Goal: Transaction & Acquisition: Purchase product/service

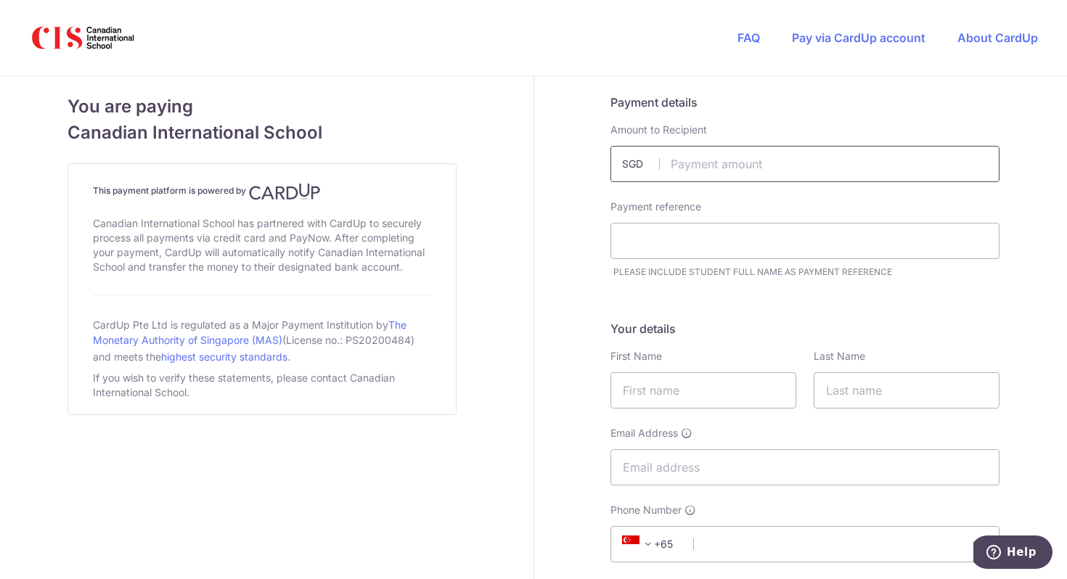
click at [690, 168] on input "text" at bounding box center [805, 164] width 389 height 36
type input "25.00"
click at [665, 248] on input "text" at bounding box center [805, 241] width 389 height 36
type input "b"
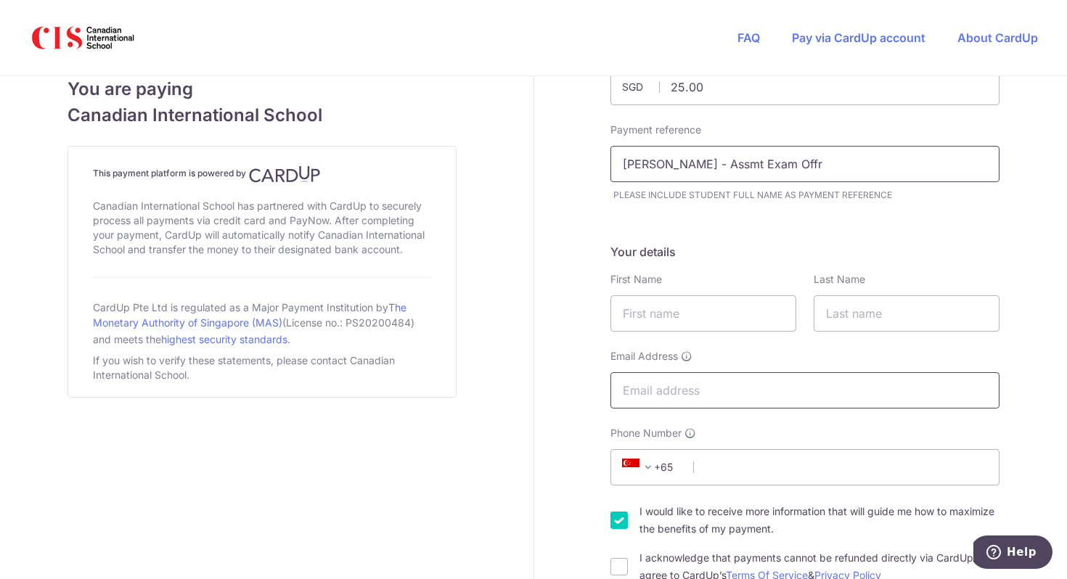
scroll to position [108, 0]
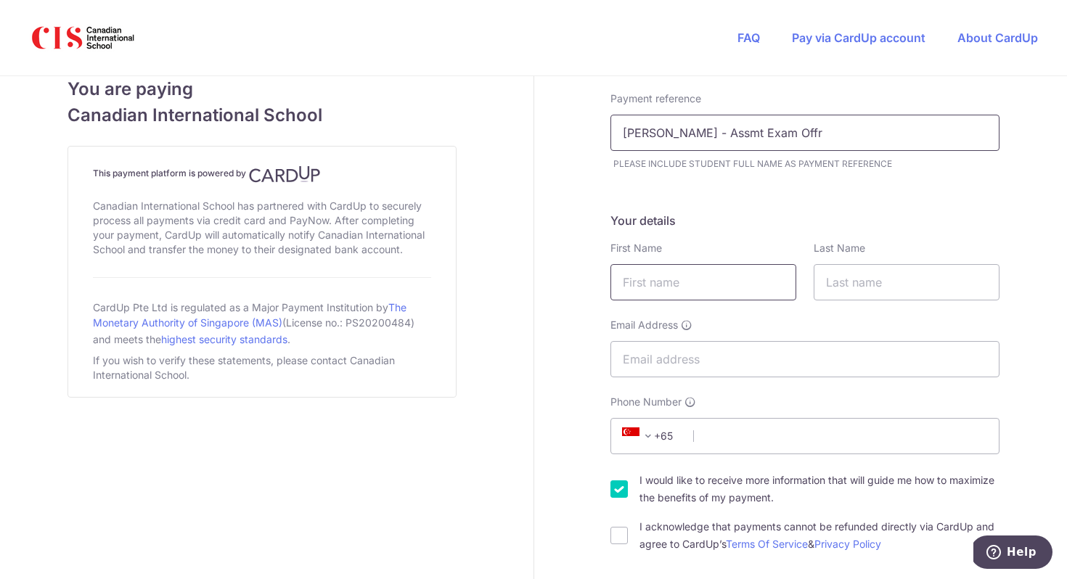
type input "[PERSON_NAME] - Assmt Exam Offr"
click at [659, 276] on input "text" at bounding box center [704, 282] width 186 height 36
type input "[PERSON_NAME]"
click at [627, 354] on input "Email Address" at bounding box center [805, 359] width 389 height 36
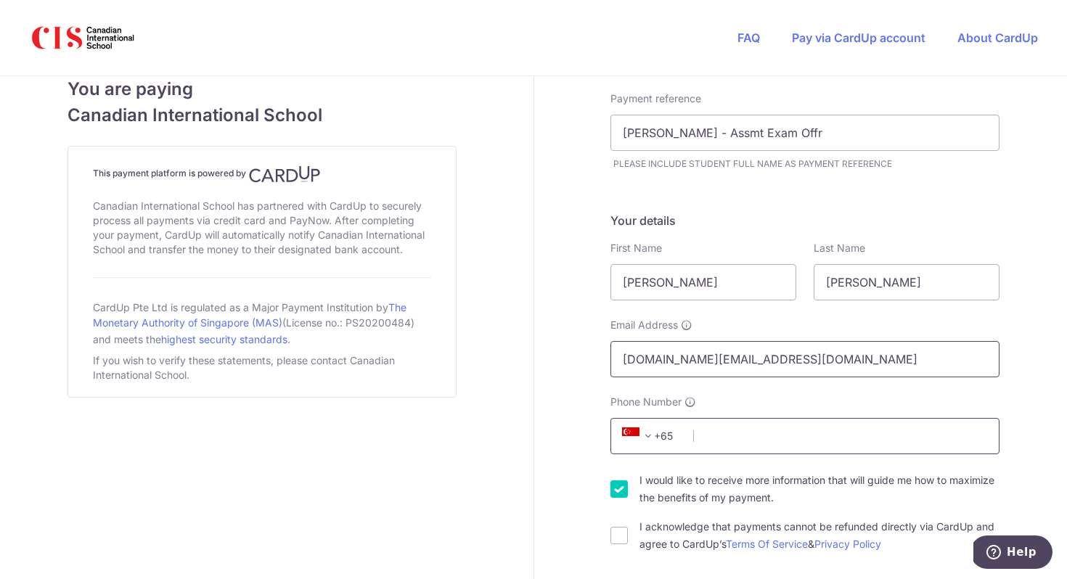
type input "[DOMAIN_NAME][EMAIL_ADDRESS][DOMAIN_NAME]"
click at [734, 441] on input "Phone Number" at bounding box center [805, 436] width 389 height 36
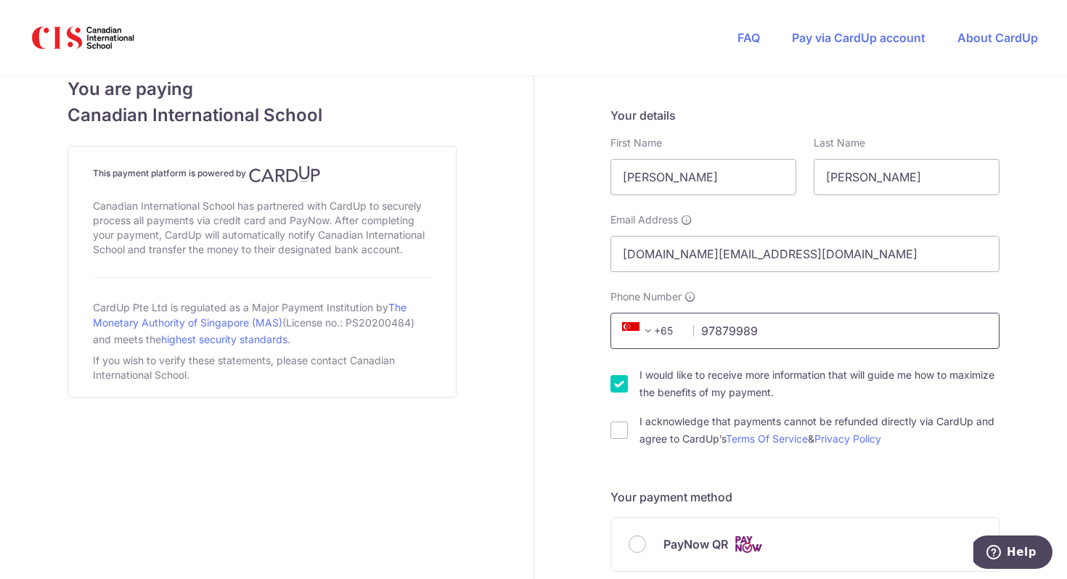
scroll to position [256, 0]
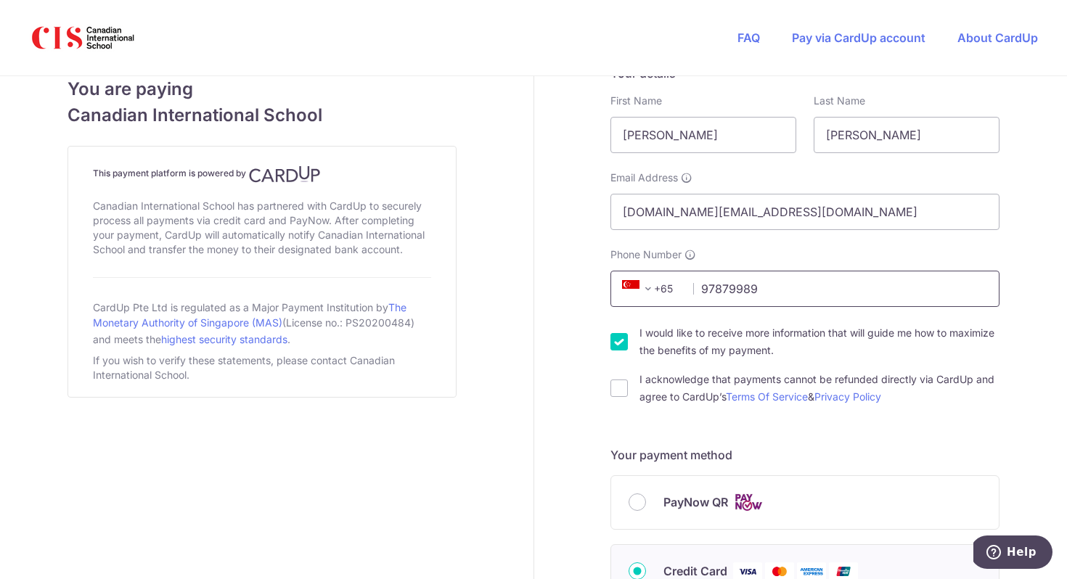
type input "97879989"
click at [621, 343] on input "I would like to receive more information that will guide me how to maximize the…" at bounding box center [619, 341] width 17 height 17
checkbox input "false"
click at [623, 390] on input "I acknowledge that payments cannot be refunded directly via CardUp and agree to…" at bounding box center [619, 388] width 17 height 17
checkbox input "true"
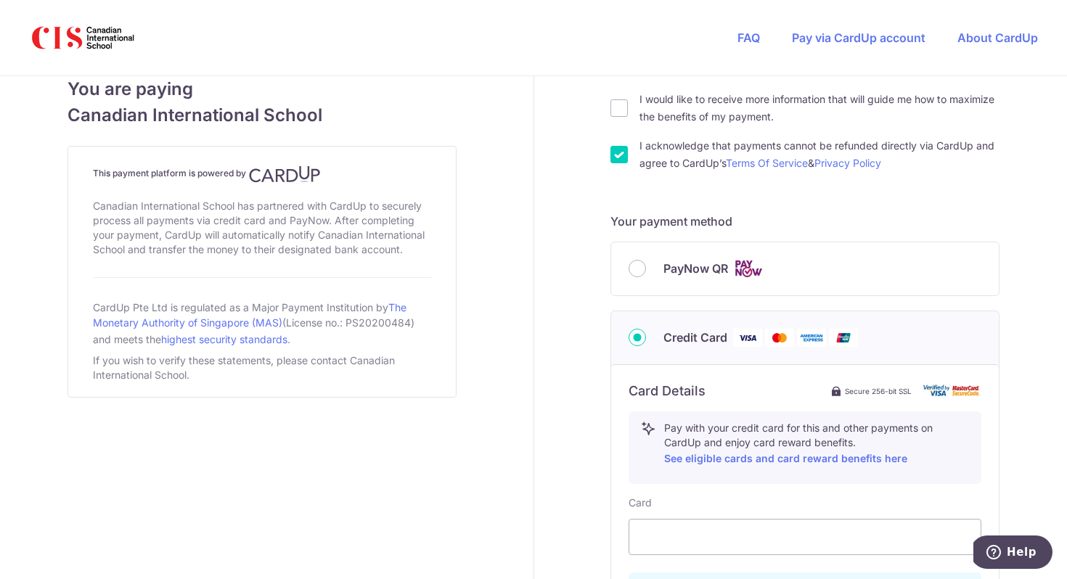
scroll to position [490, 0]
click at [637, 268] on input "PayNow QR" at bounding box center [637, 267] width 17 height 17
radio input "true"
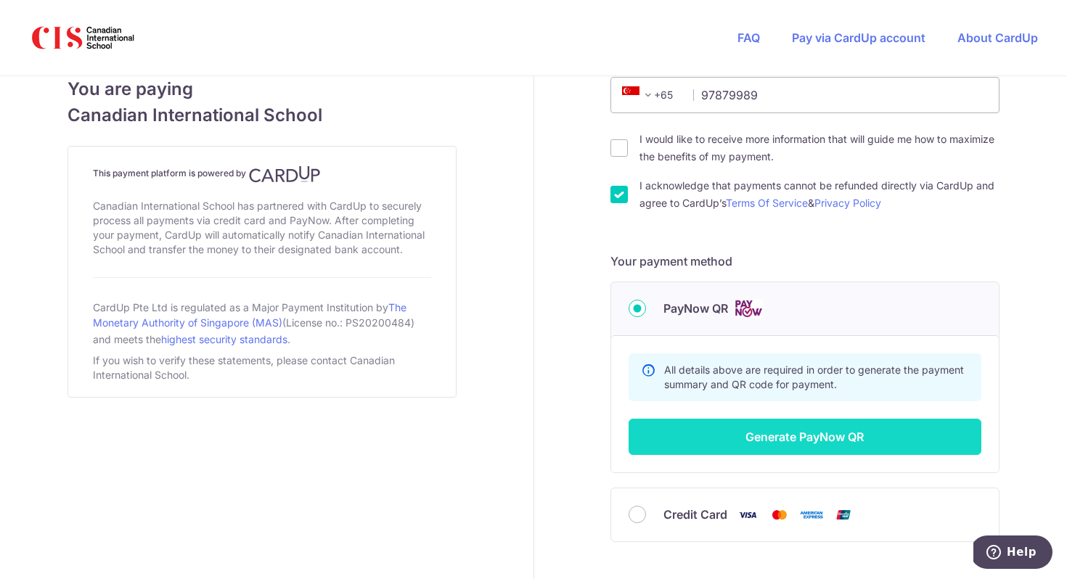
scroll to position [451, 0]
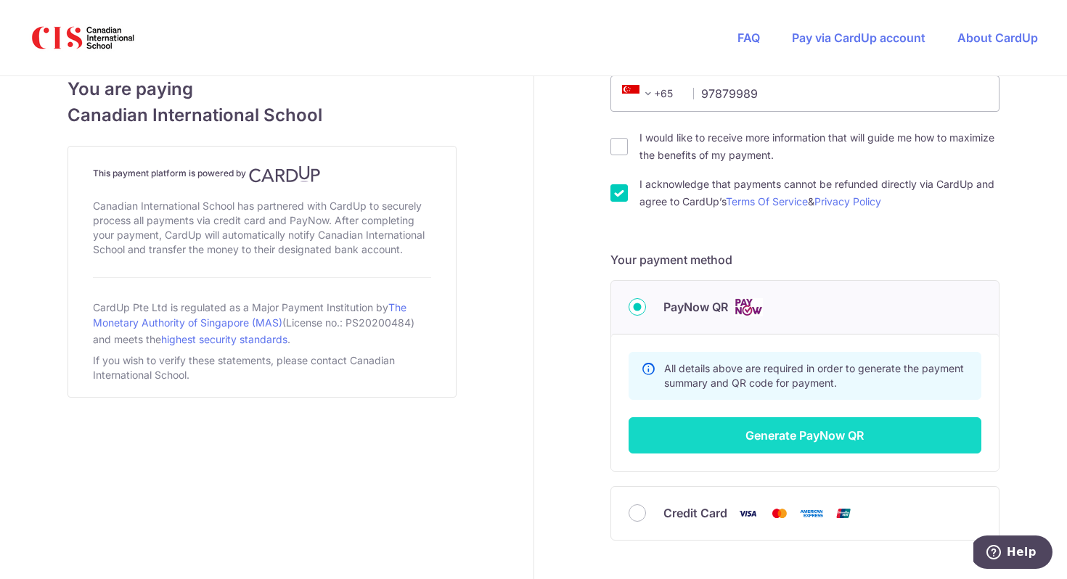
click at [732, 441] on button "Generate PayNow QR" at bounding box center [805, 435] width 353 height 36
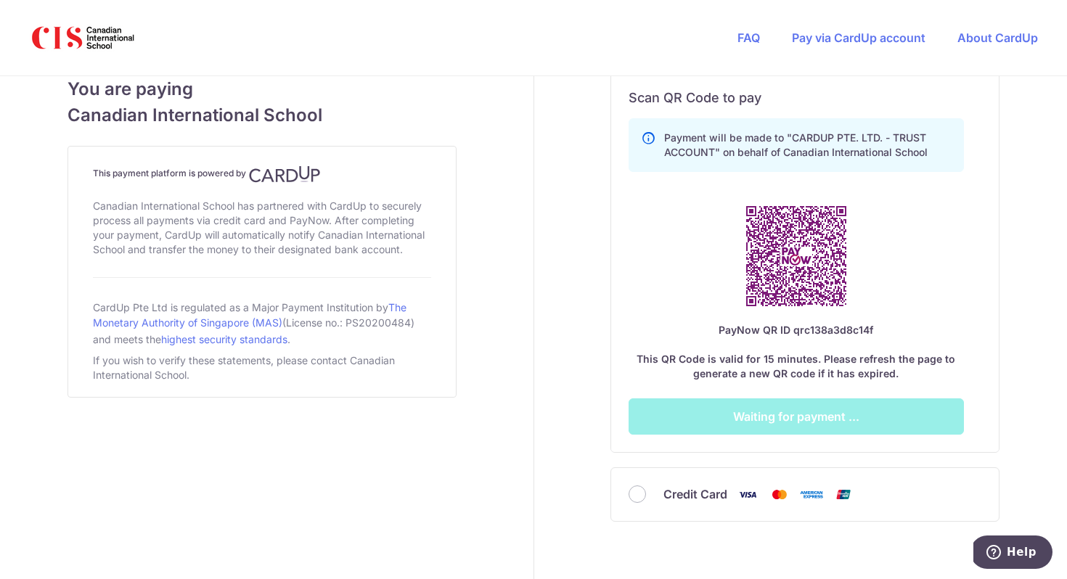
scroll to position [791, 0]
